Goal: Information Seeking & Learning: Learn about a topic

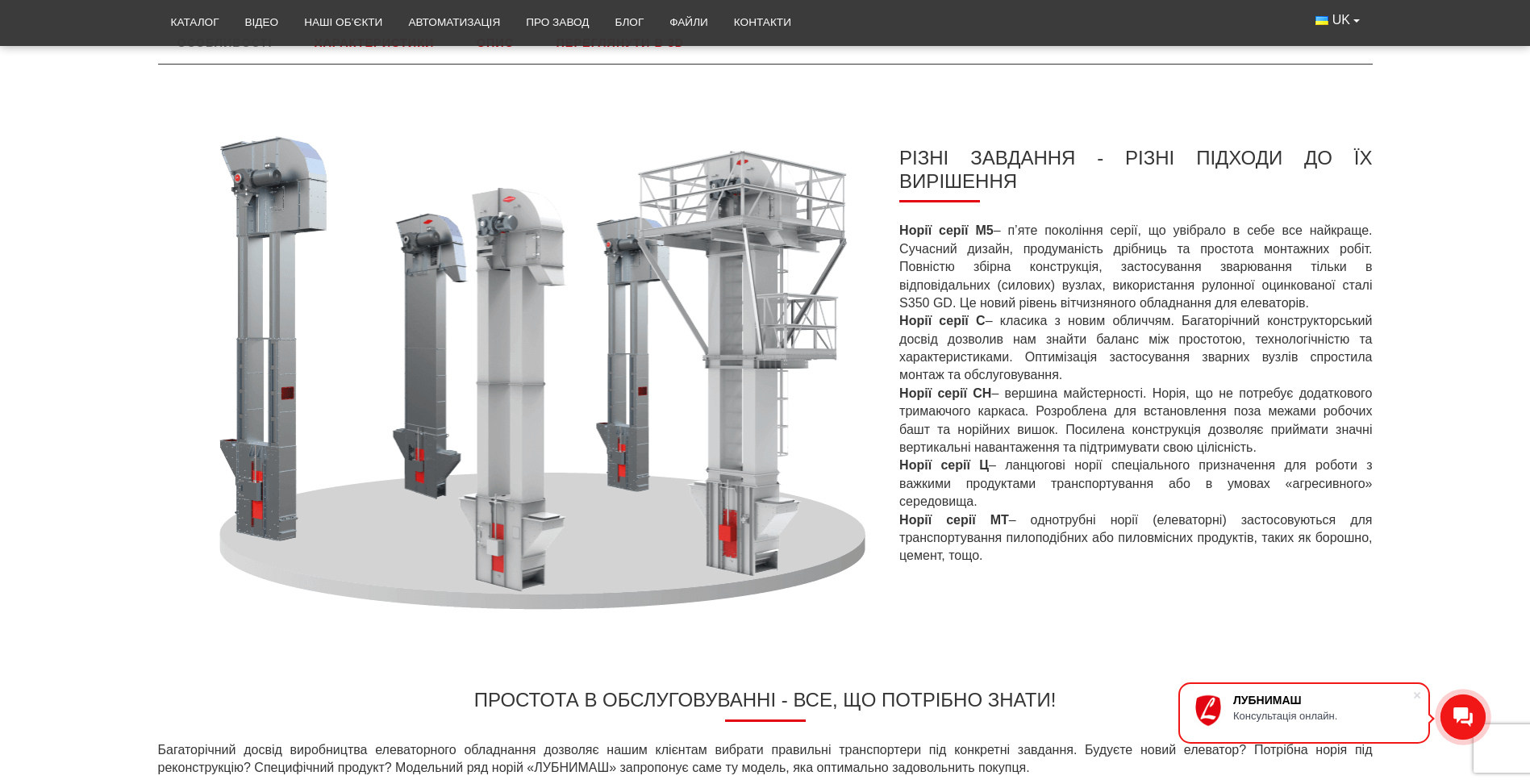
scroll to position [242, 0]
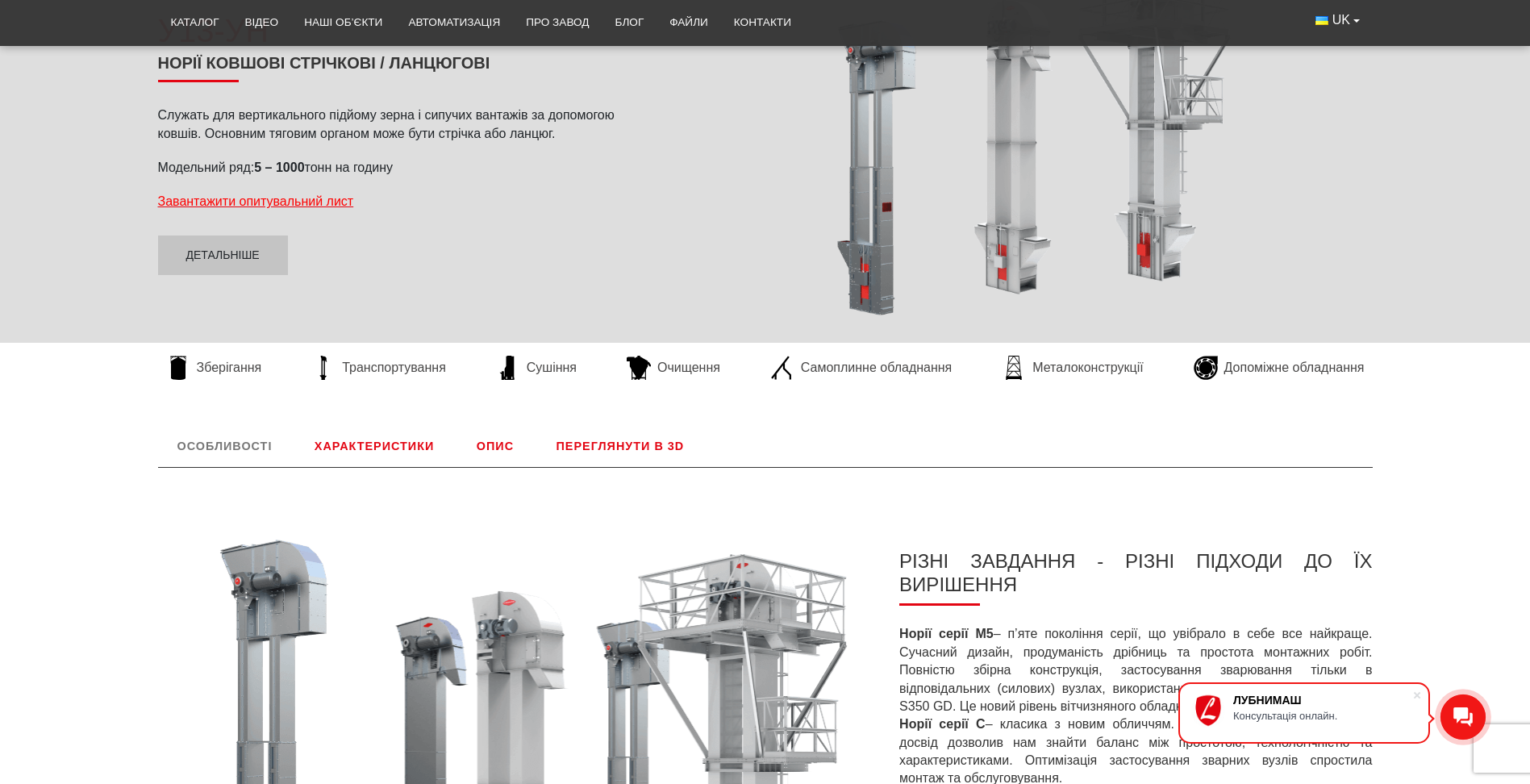
click at [431, 441] on link "Характеристики" at bounding box center [373, 446] width 158 height 42
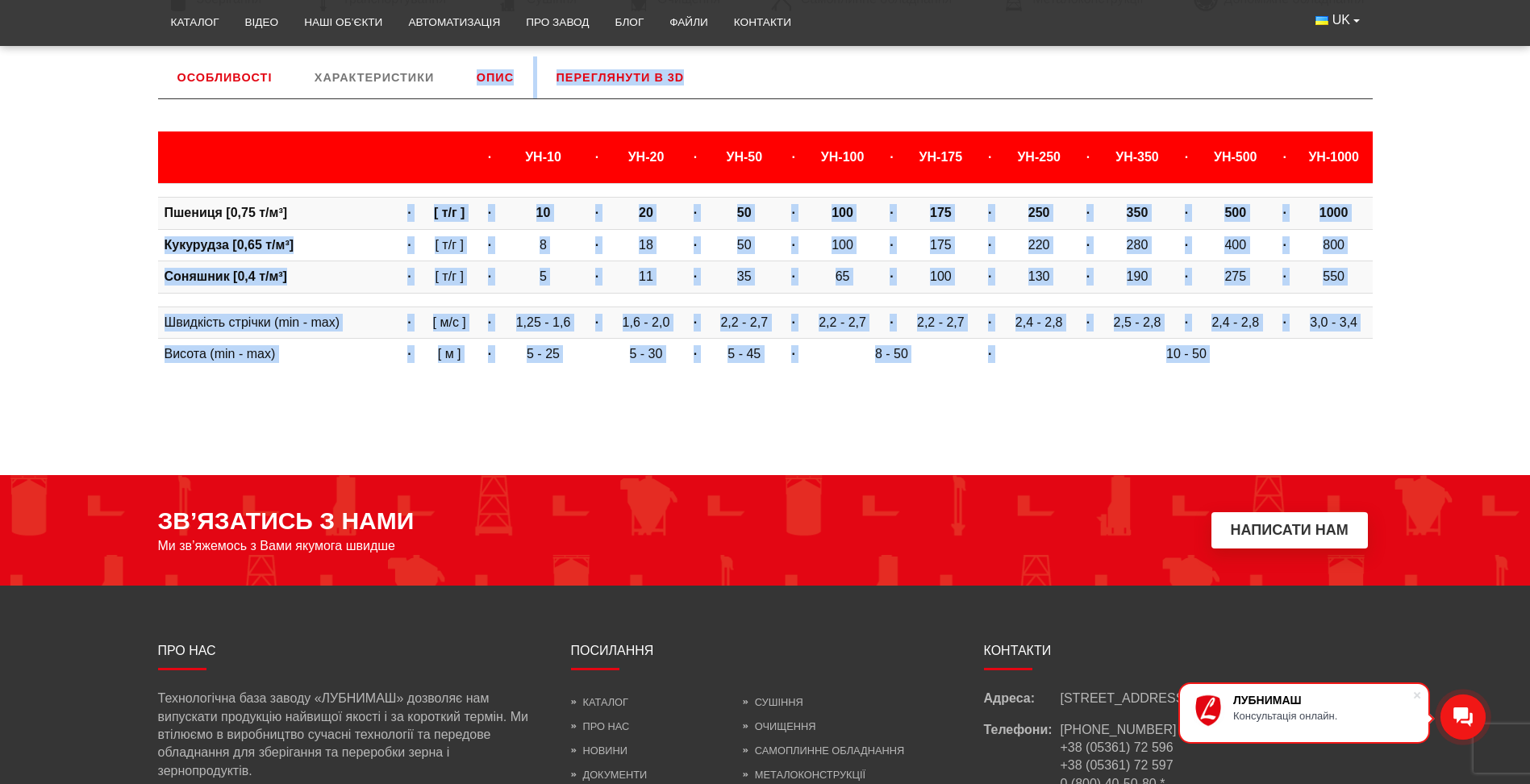
drag, startPoint x: 406, startPoint y: 211, endPoint x: 1378, endPoint y: 391, distance: 988.5
click at [866, 382] on div "Особливості РІЗНІ ЗАВДАННЯ - РІЗНІ ПІДХОДИ ДО ЇХ ВИРІШЕННЯ Норії серії М5 – п’я…" at bounding box center [765, 219] width 1239 height 326
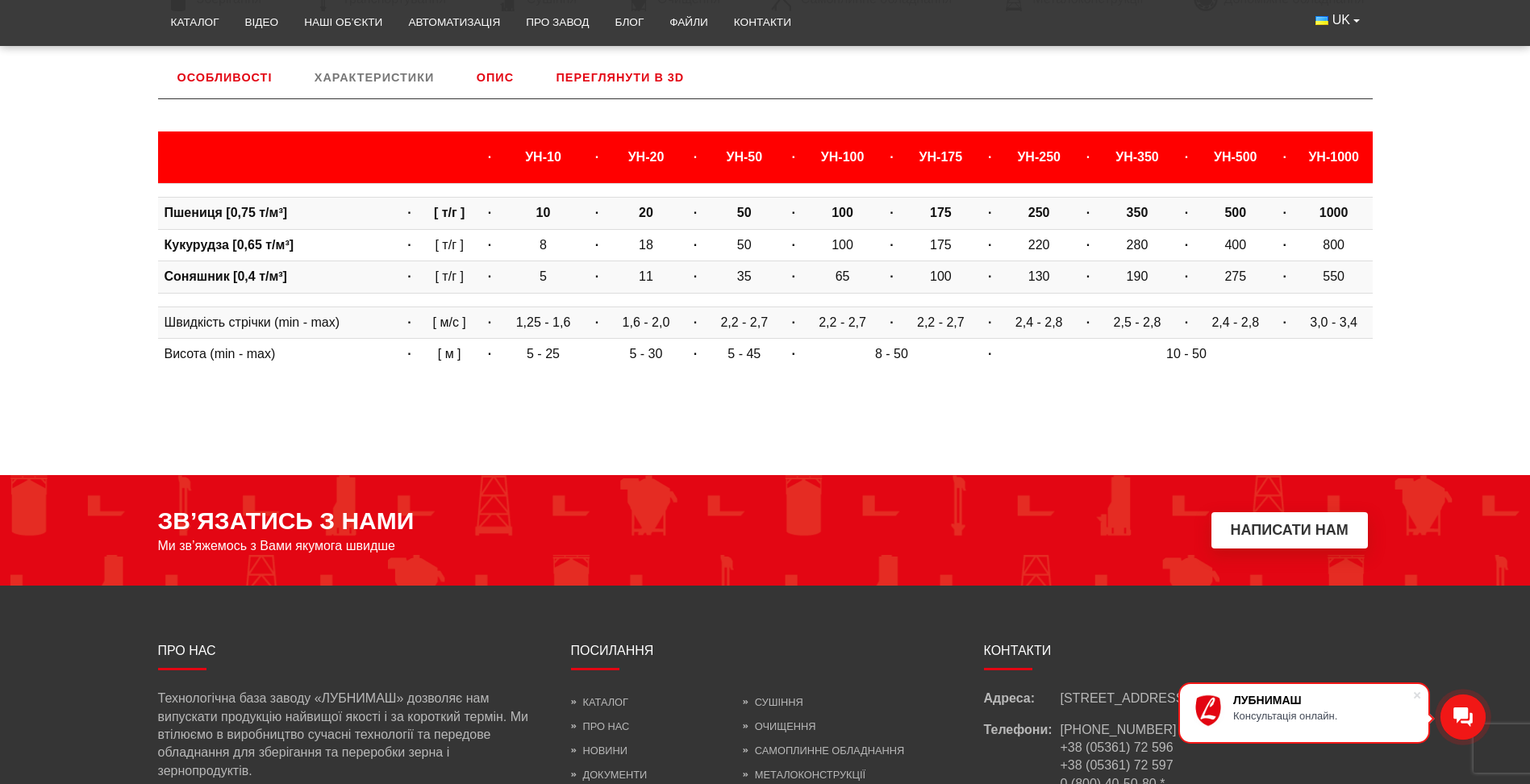
drag, startPoint x: 1378, startPoint y: 391, endPoint x: 1279, endPoint y: 418, distance: 102.6
click at [866, 418] on body "ЛУБНИМАШ Консультація онлайн. LUBNYMASH Каталог Відео Наші об’єкти Автоматизаці…" at bounding box center [765, 191] width 1530 height 1601
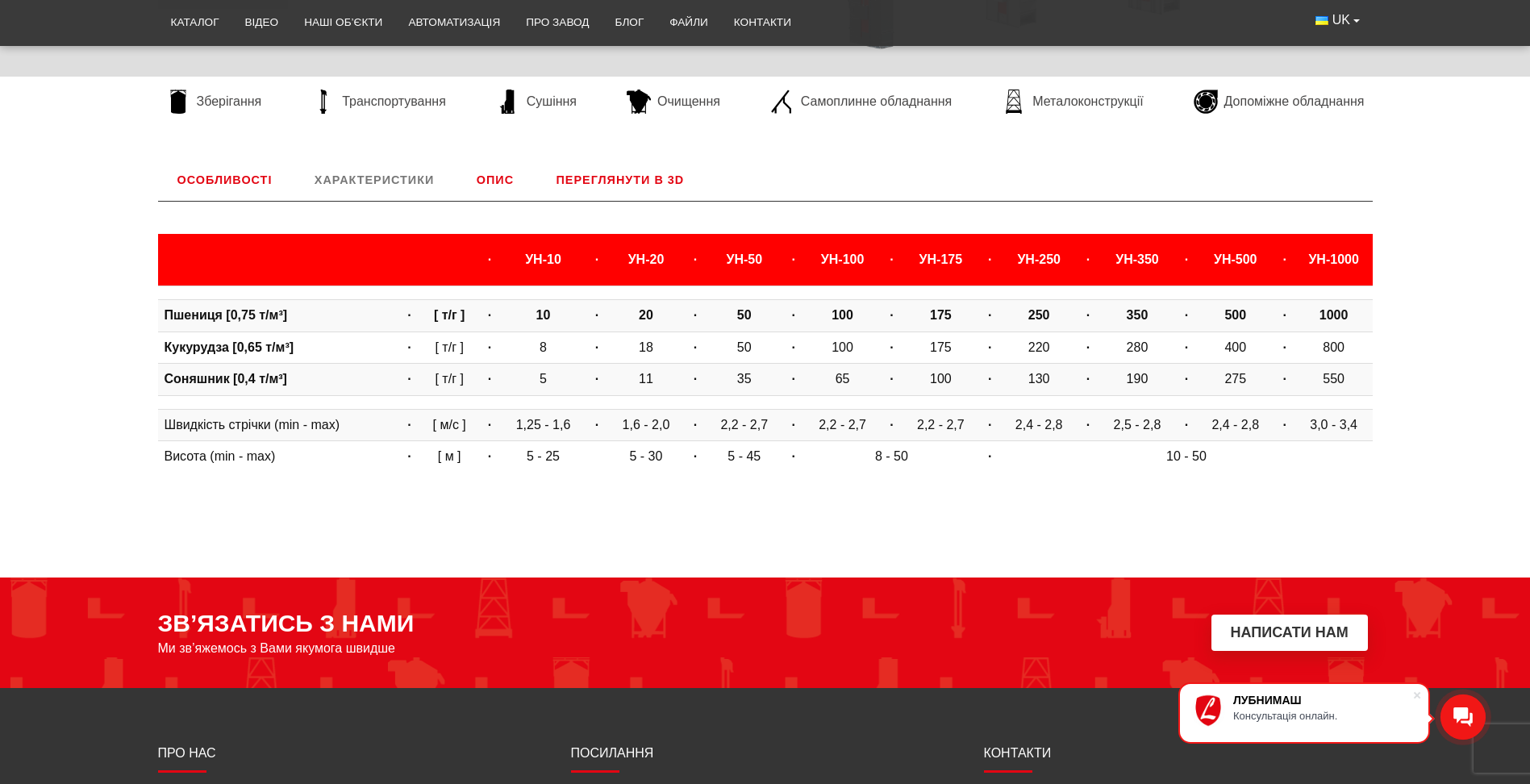
scroll to position [427, 0]
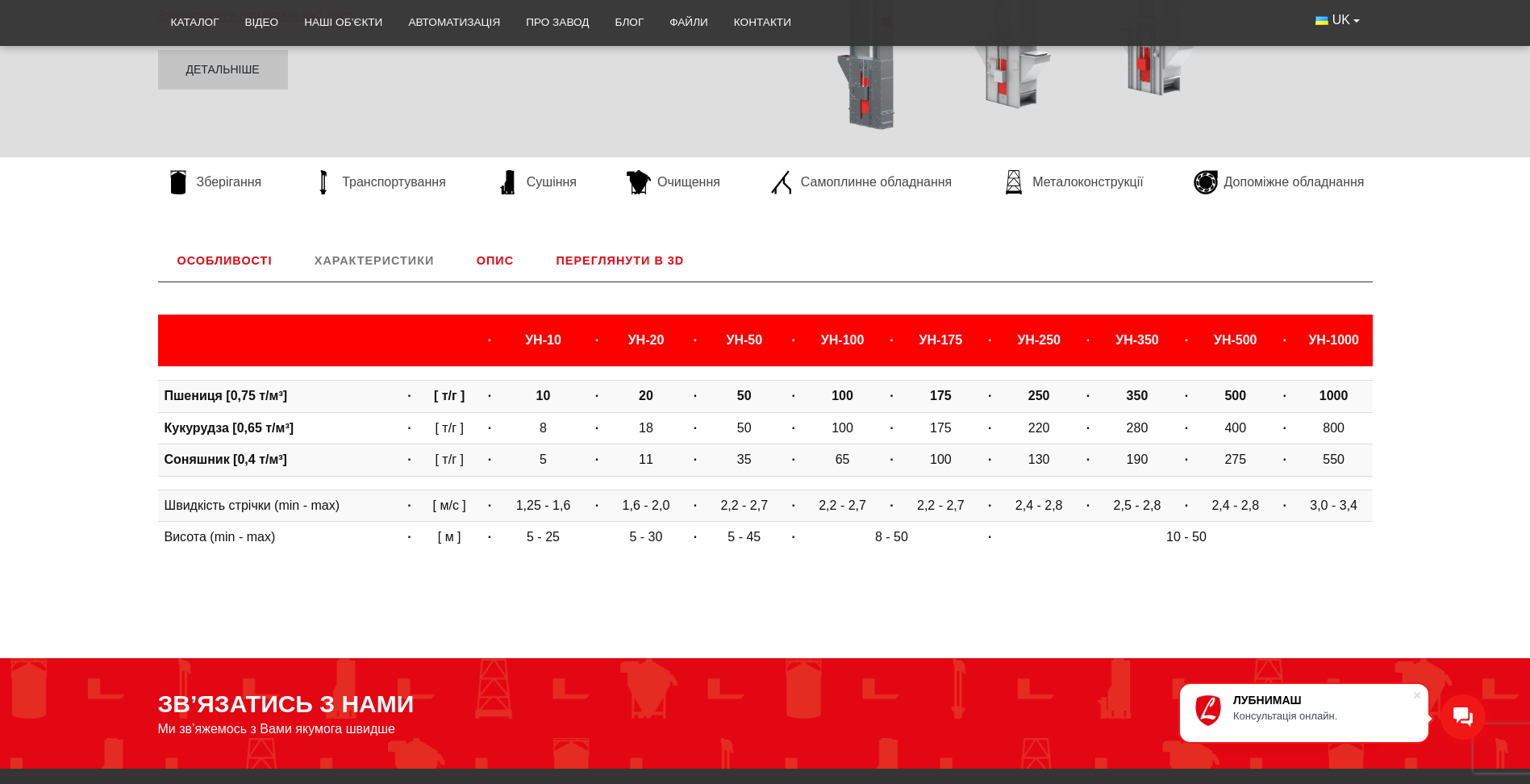
click at [493, 264] on link "Опис" at bounding box center [494, 260] width 76 height 42
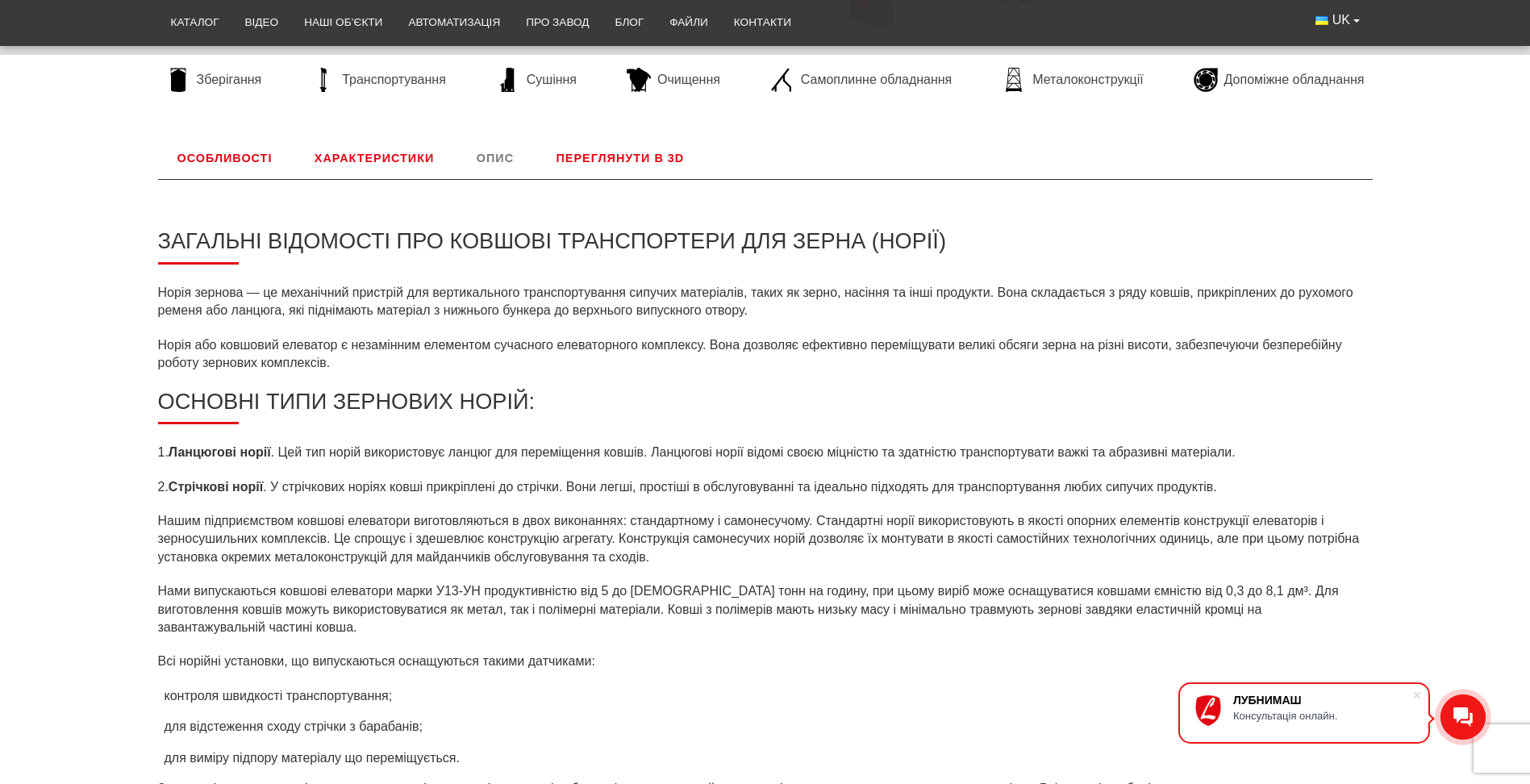
scroll to position [368, 0]
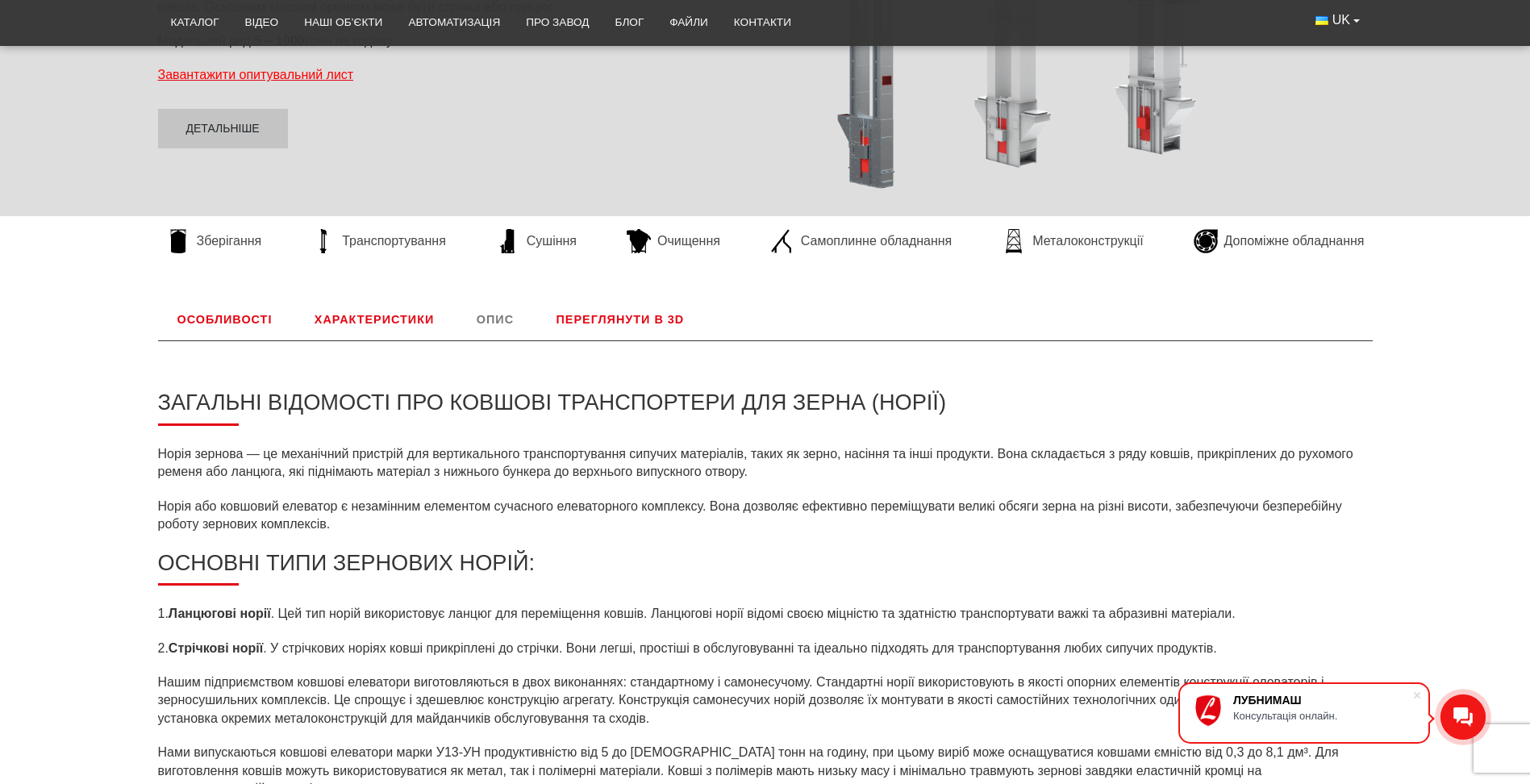
click at [616, 320] on link "Переглянути в 3D" at bounding box center [621, 319] width 167 height 42
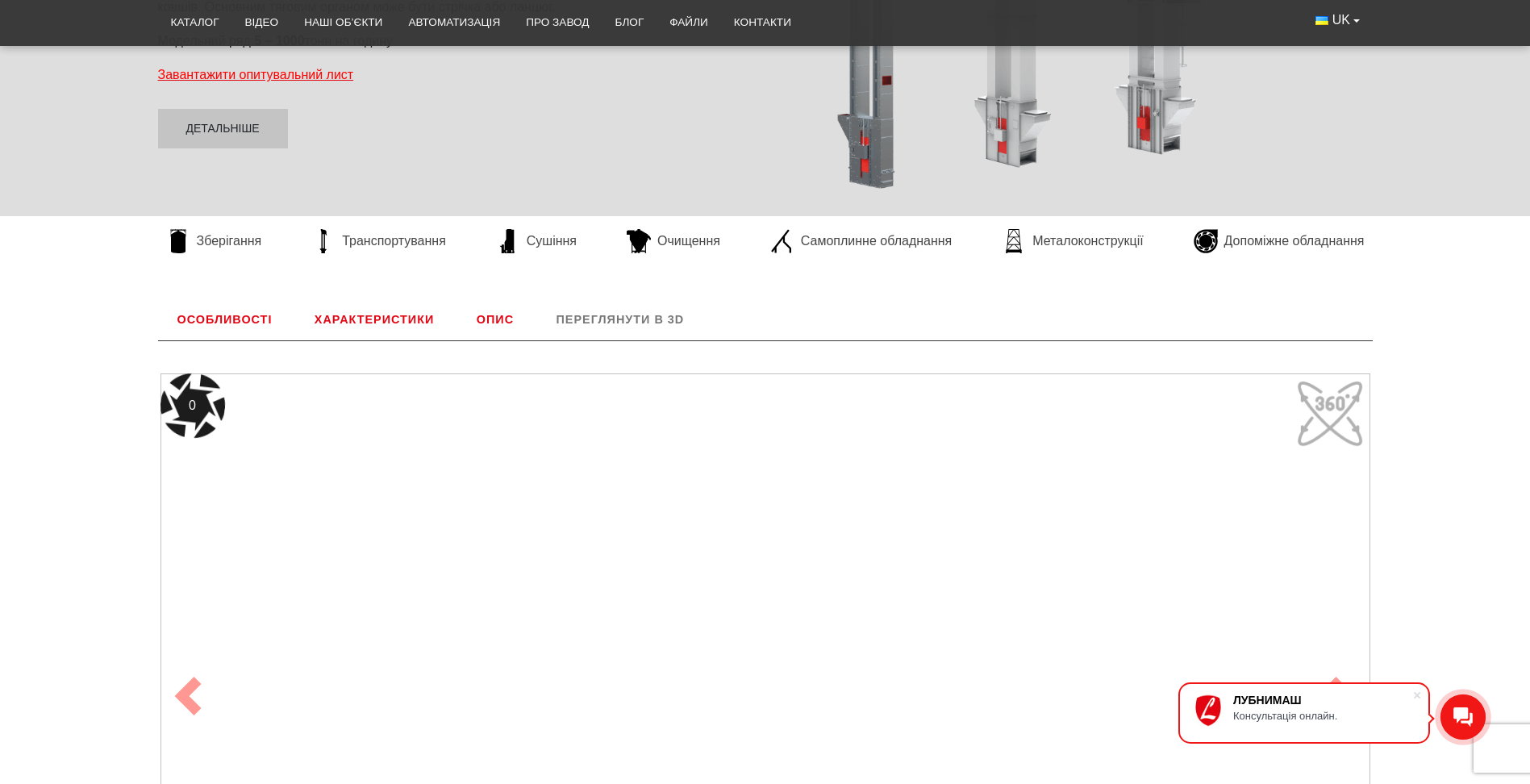
scroll to position [610, 0]
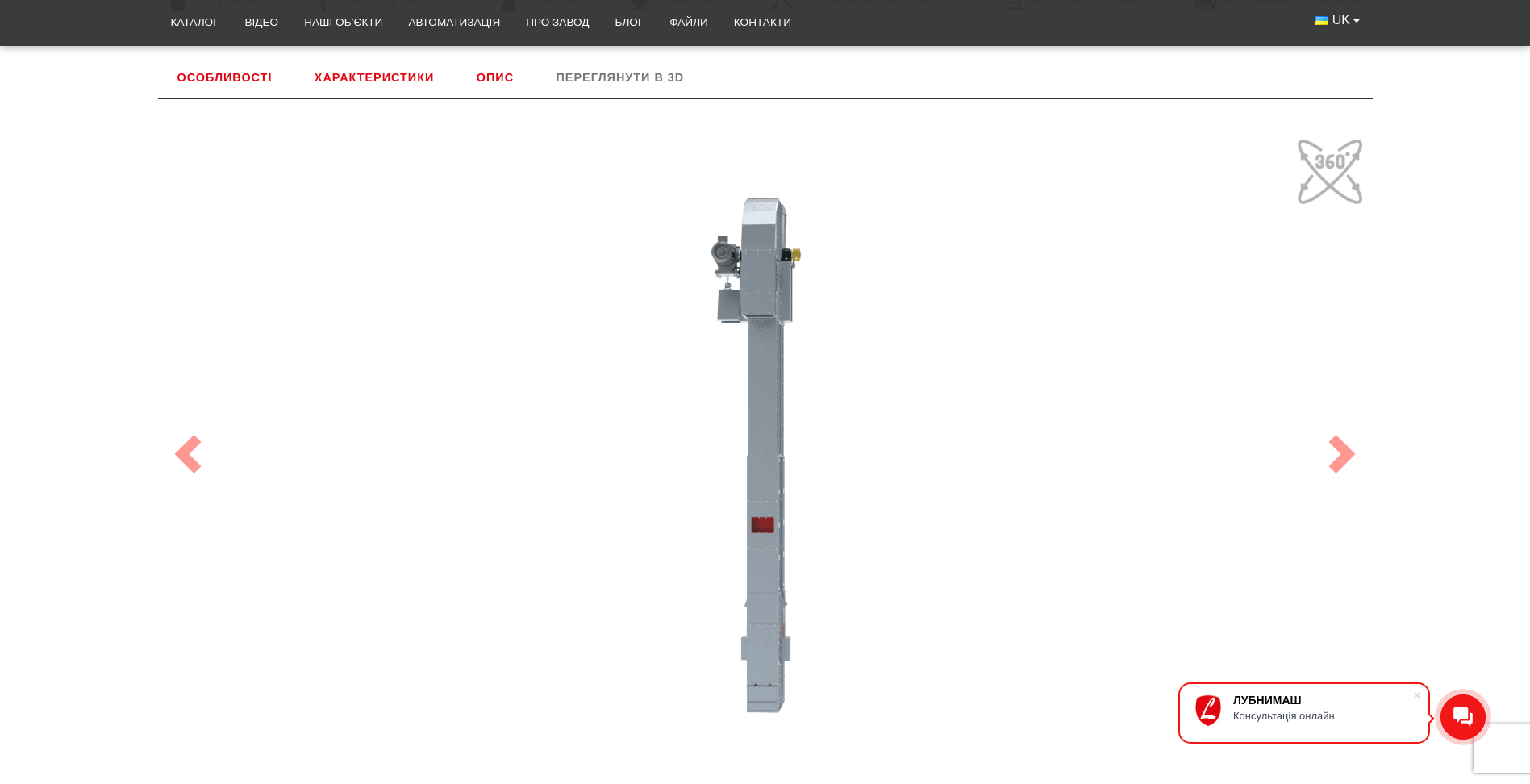
drag, startPoint x: 821, startPoint y: 518, endPoint x: 731, endPoint y: 524, distance: 90.2
click at [731, 524] on div "100" at bounding box center [765, 454] width 1210 height 645
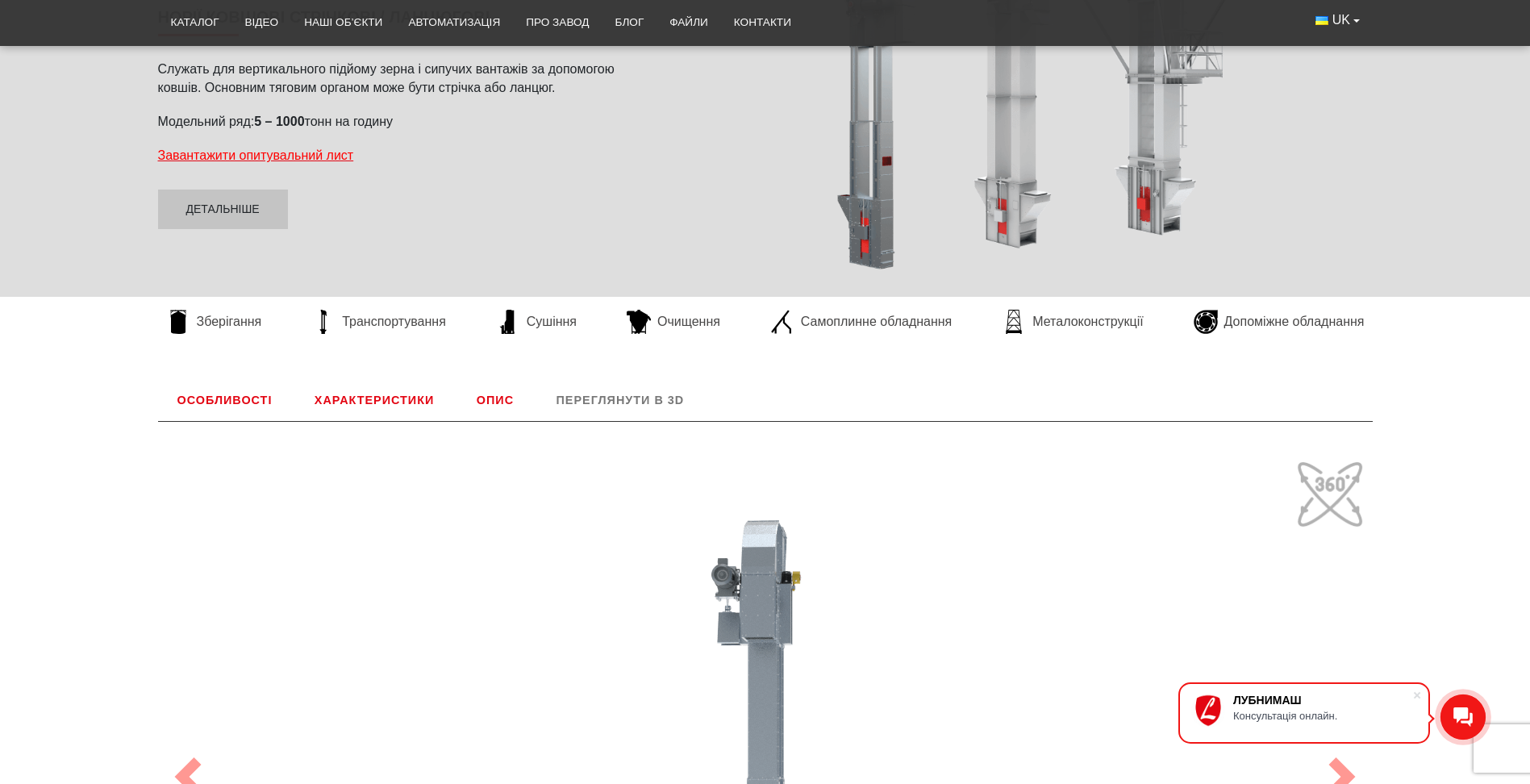
scroll to position [0, 0]
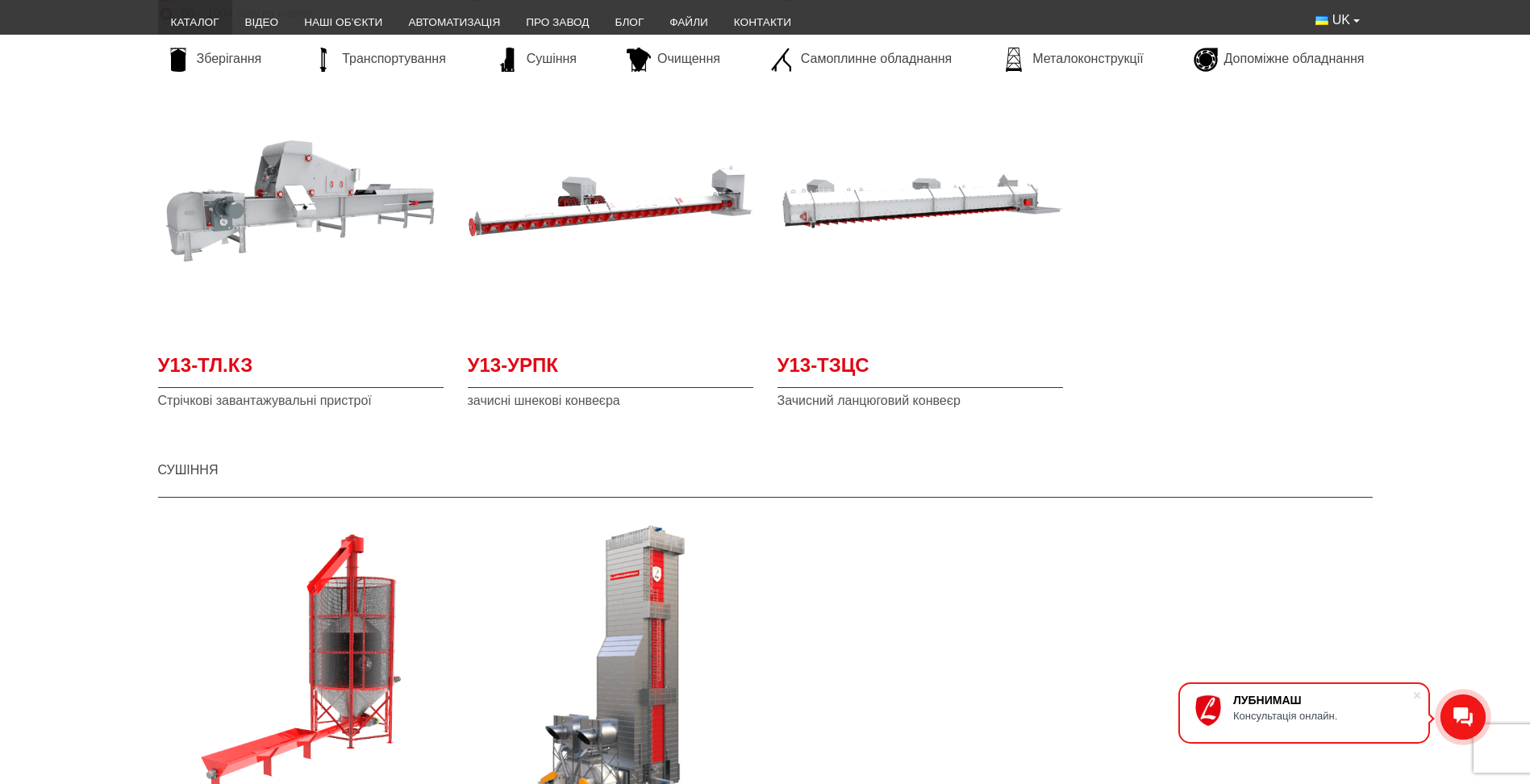
scroll to position [1705, 0]
